Goal: Check status

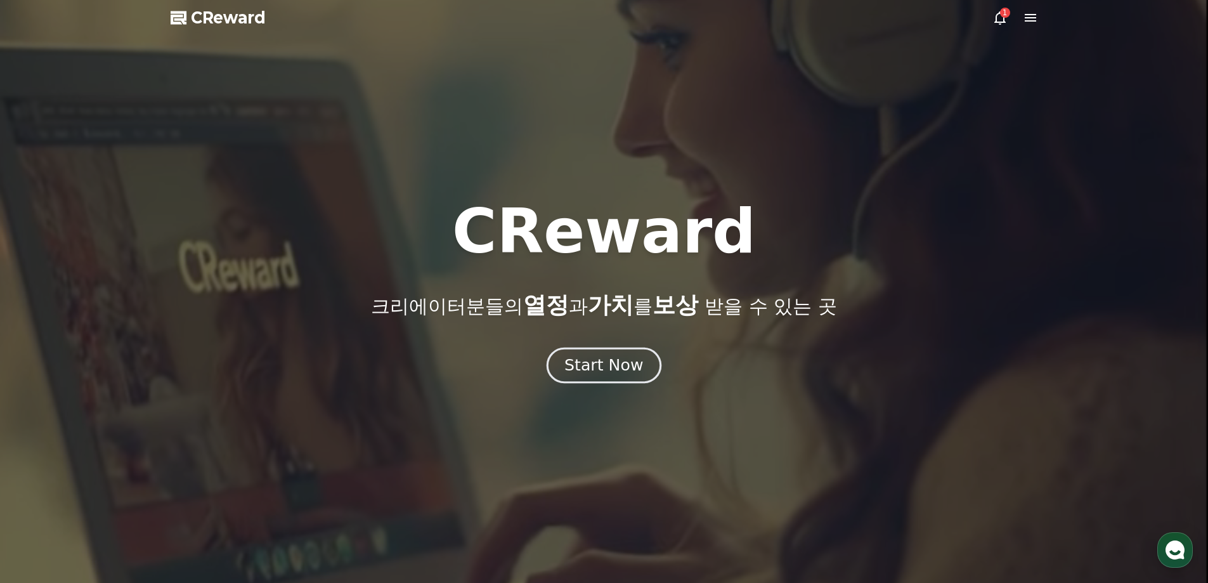
click at [640, 360] on button "Start Now" at bounding box center [604, 365] width 115 height 36
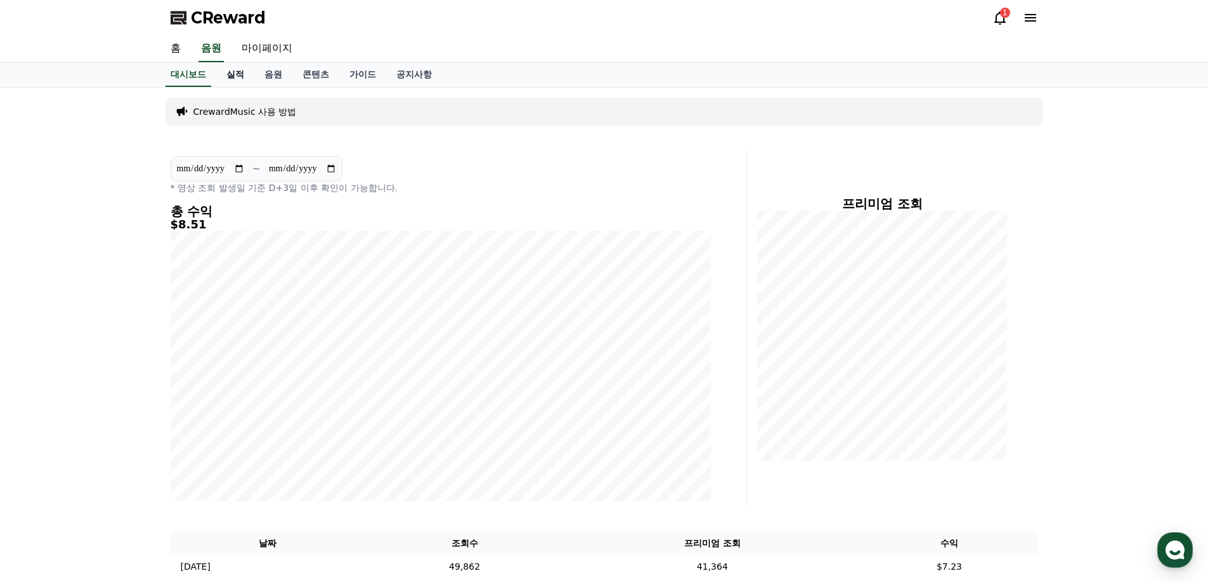
click at [232, 77] on link "실적" at bounding box center [235, 75] width 38 height 24
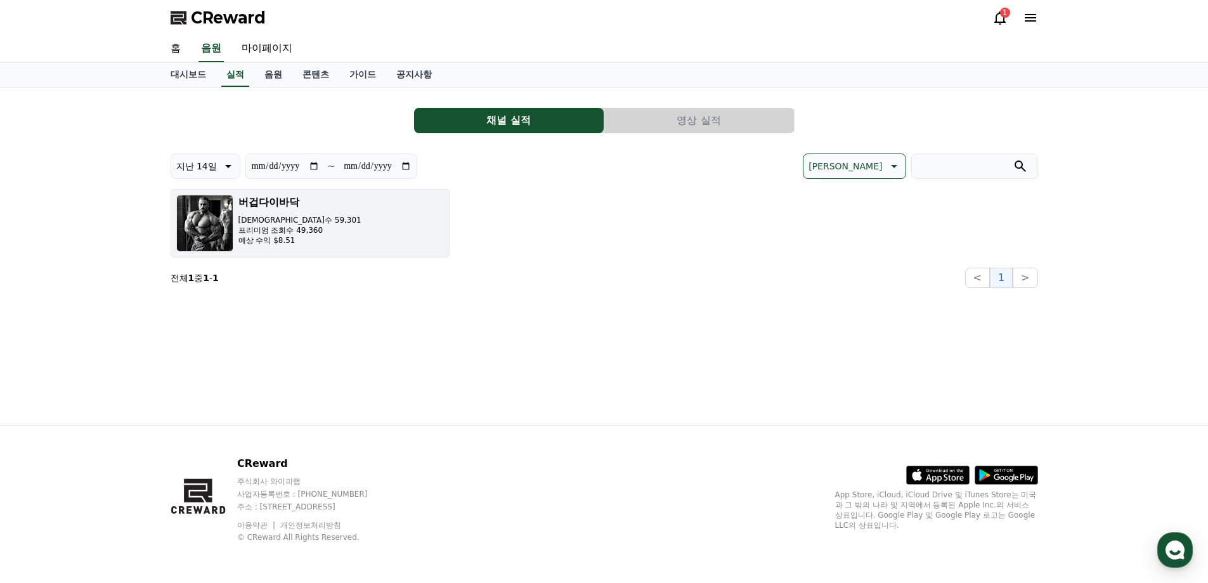
click at [283, 239] on p "예상 수익 $8.51" at bounding box center [299, 240] width 123 height 10
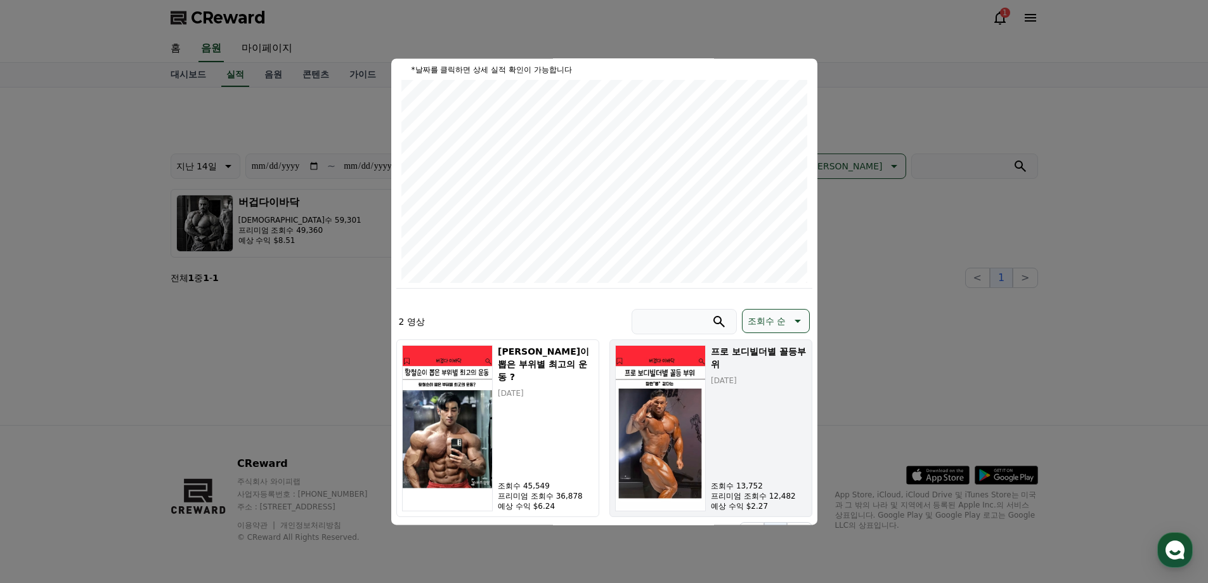
scroll to position [162, 0]
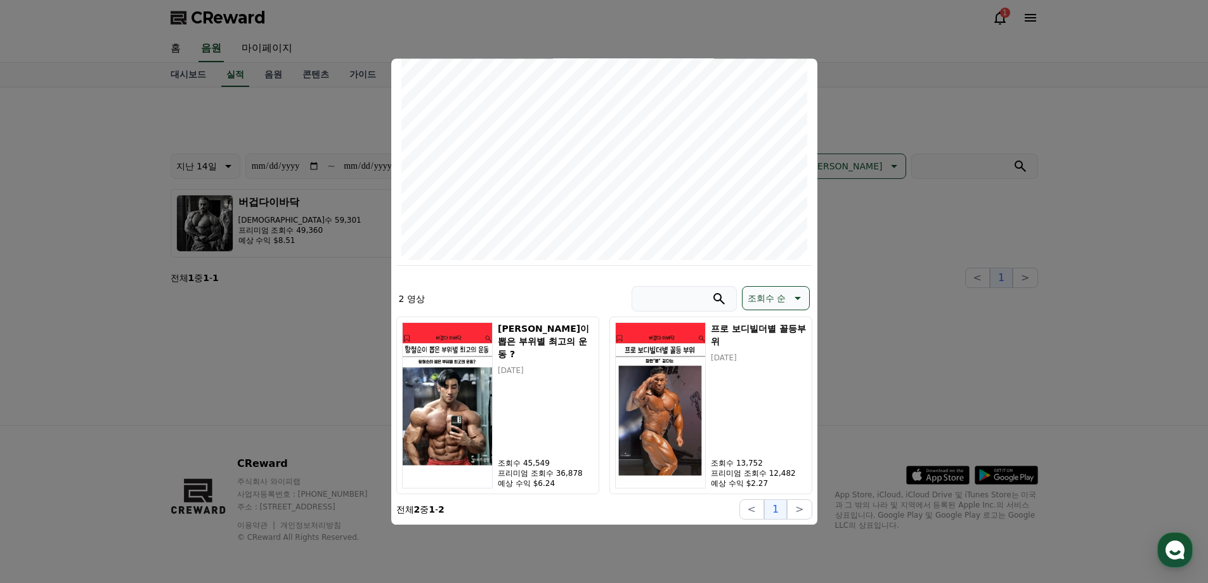
drag, startPoint x: 899, startPoint y: 313, endPoint x: 906, endPoint y: 311, distance: 7.8
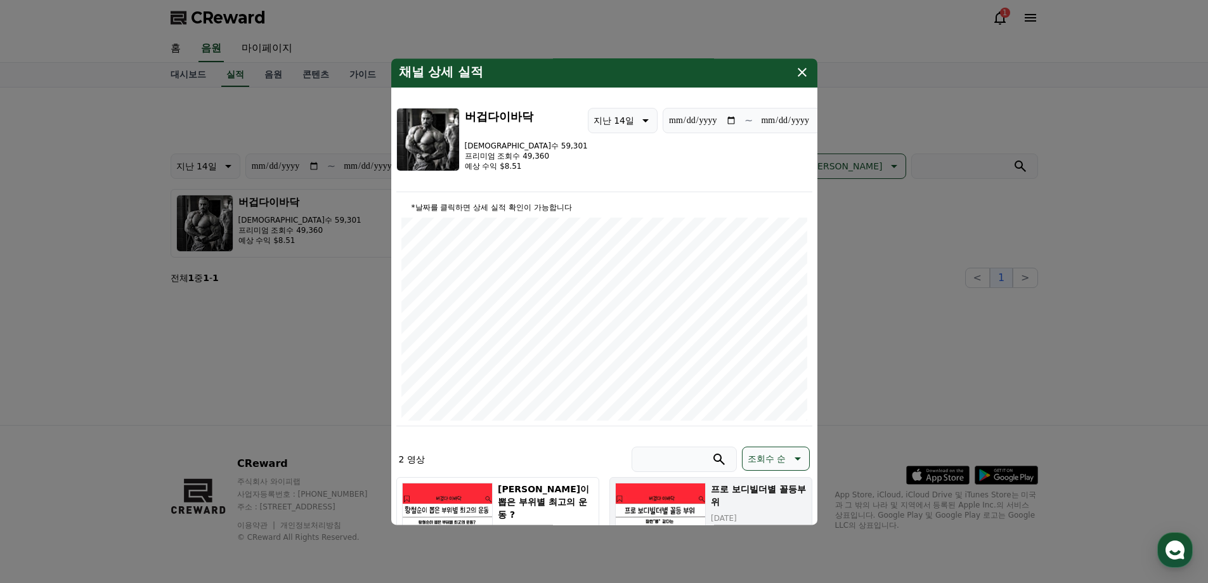
scroll to position [0, 0]
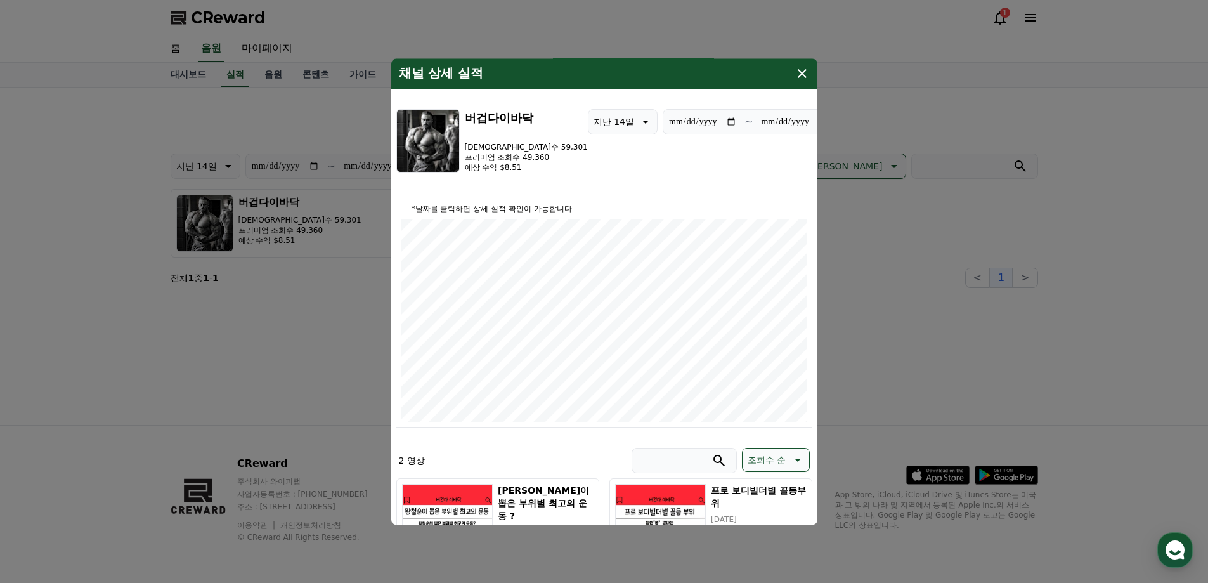
click at [964, 259] on button "close modal" at bounding box center [604, 291] width 1208 height 583
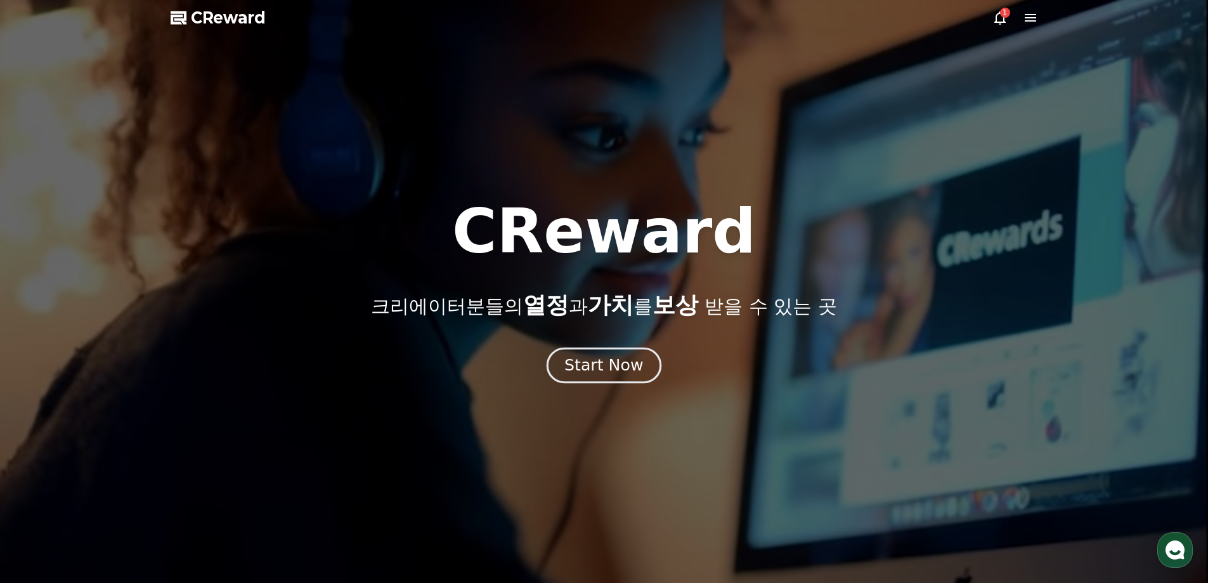
click at [588, 372] on div "Start Now" at bounding box center [603, 365] width 79 height 22
